Goal: Transaction & Acquisition: Purchase product/service

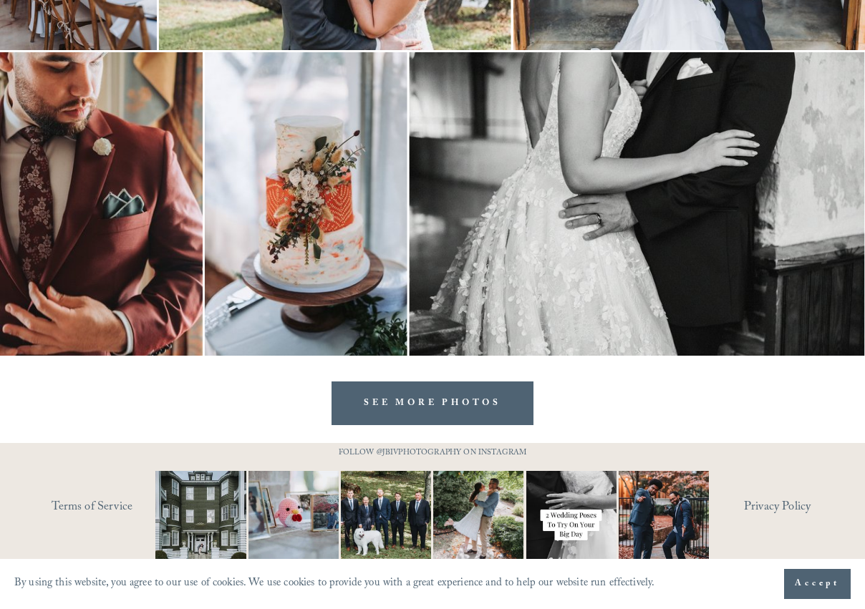
scroll to position [4217, 0]
click at [422, 402] on link "SEE MORE PHOTOS" at bounding box center [432, 404] width 202 height 44
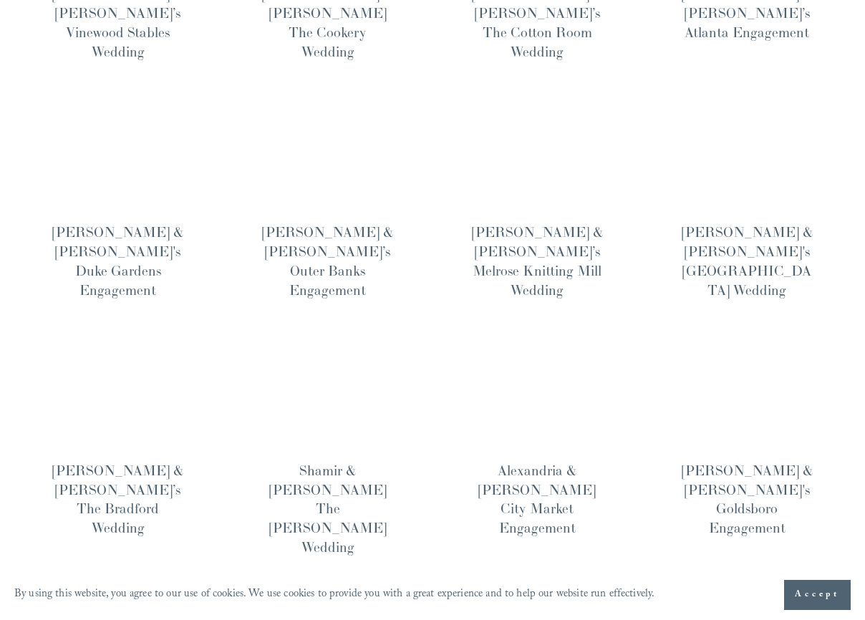
scroll to position [859, 0]
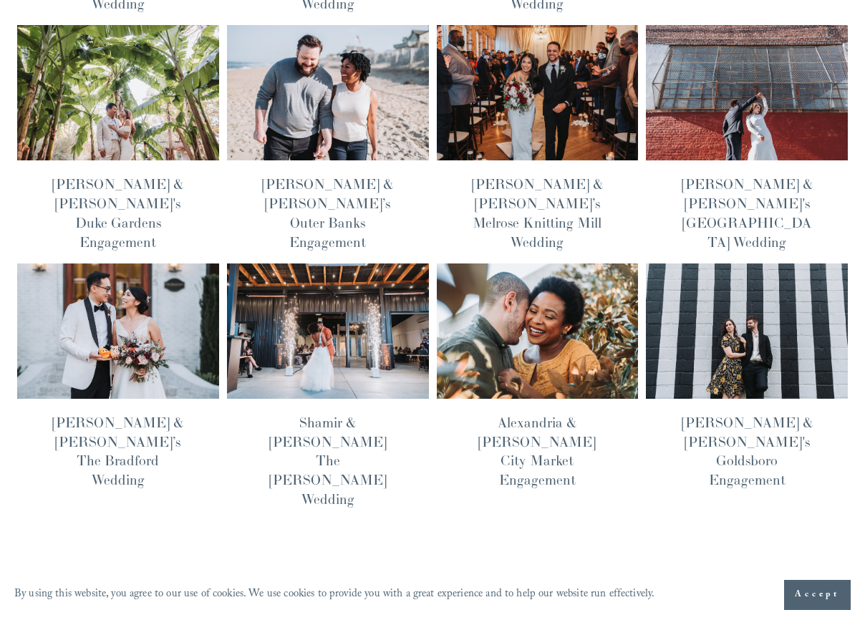
click at [800, 573] on span "Older Posts" at bounding box center [804, 585] width 57 height 24
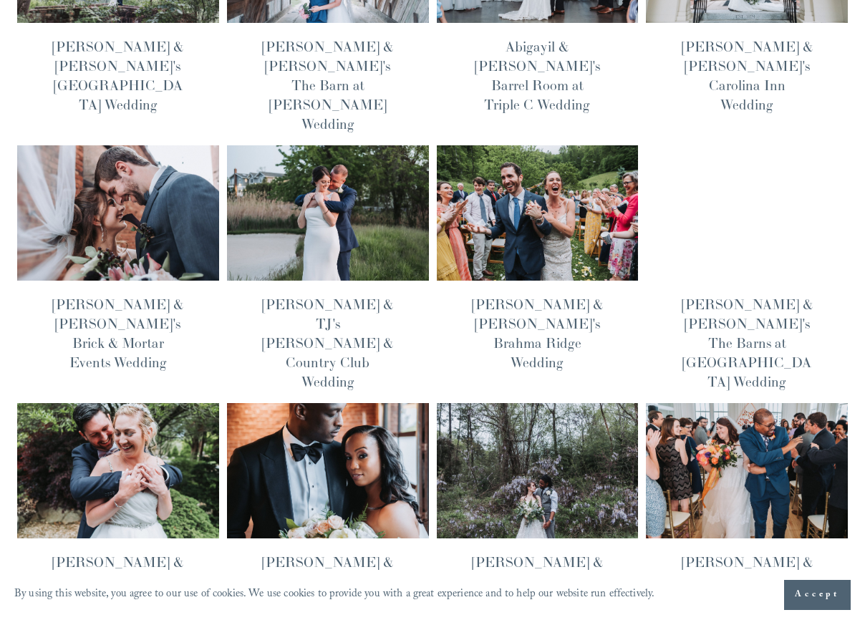
scroll to position [859, 0]
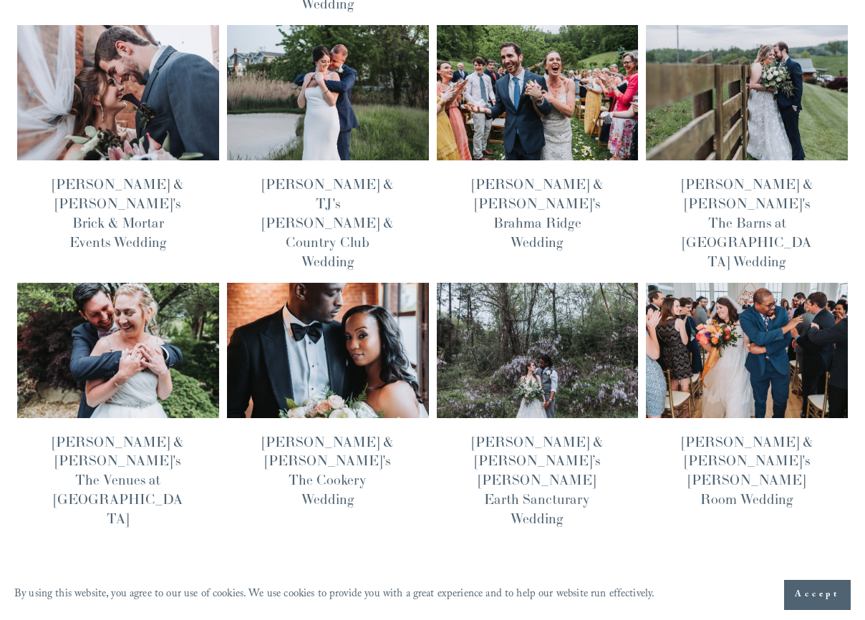
click at [311, 282] on img at bounding box center [327, 350] width 203 height 137
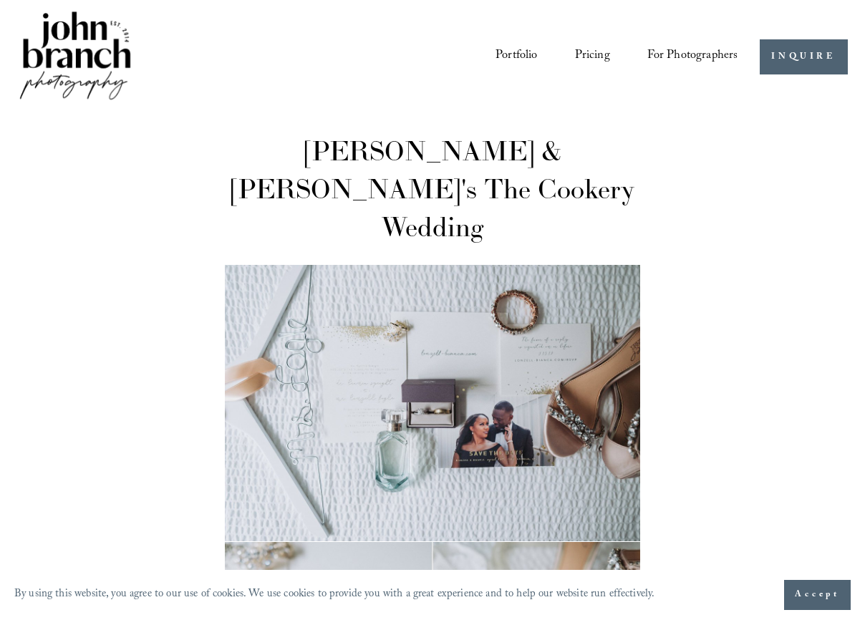
click at [598, 52] on link "Pricing" at bounding box center [592, 57] width 35 height 26
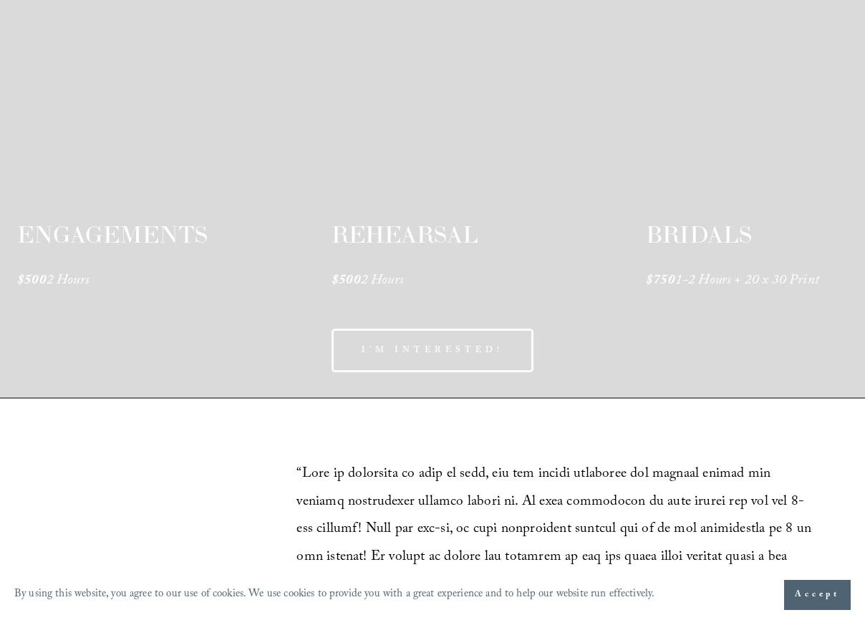
scroll to position [2230, 0]
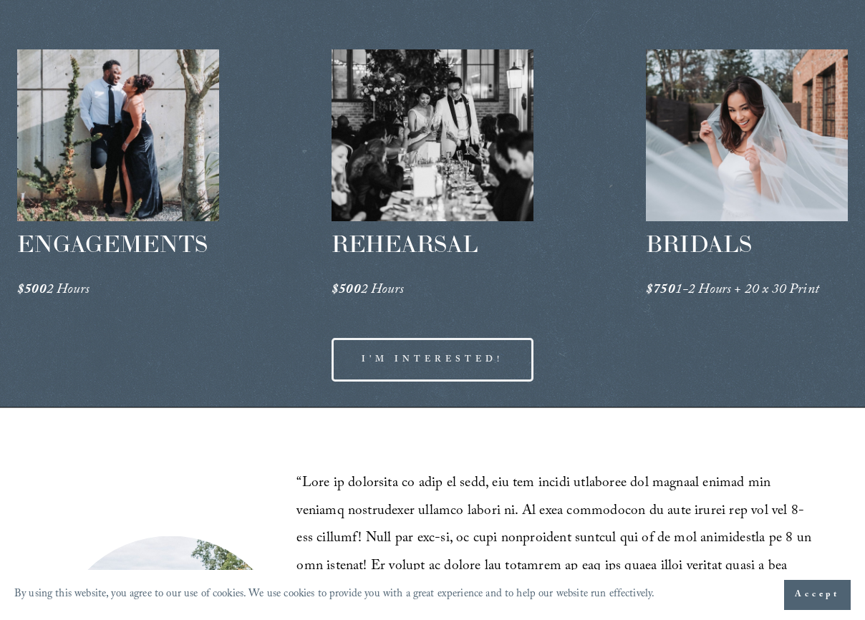
click at [416, 183] on div at bounding box center [432, 135] width 202 height 172
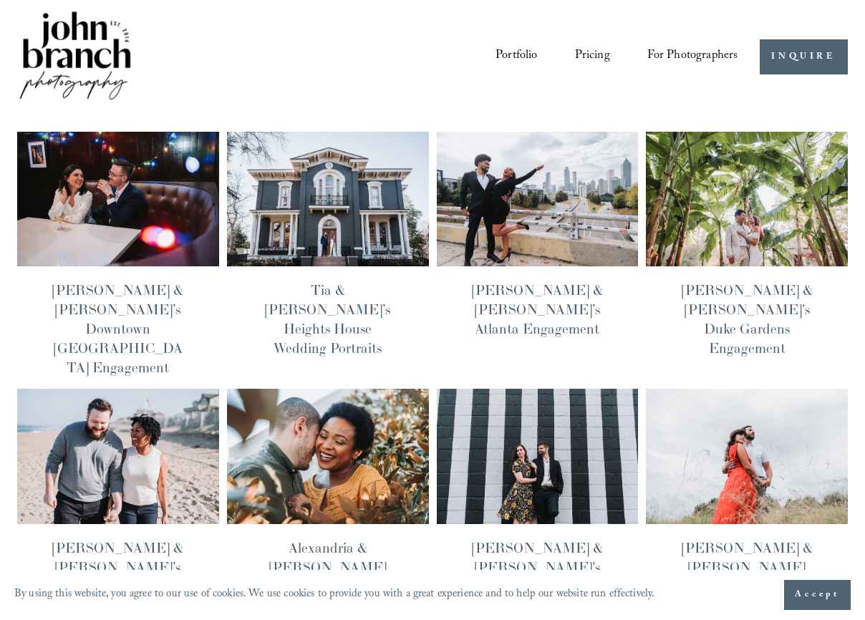
click at [329, 195] on img at bounding box center [327, 199] width 203 height 137
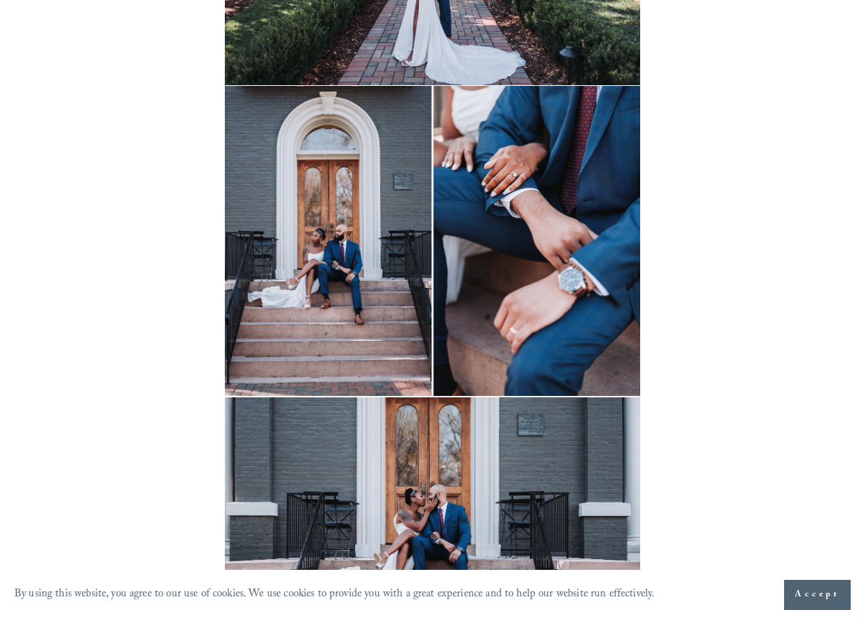
scroll to position [4868, 0]
